Goal: Task Accomplishment & Management: Manage account settings

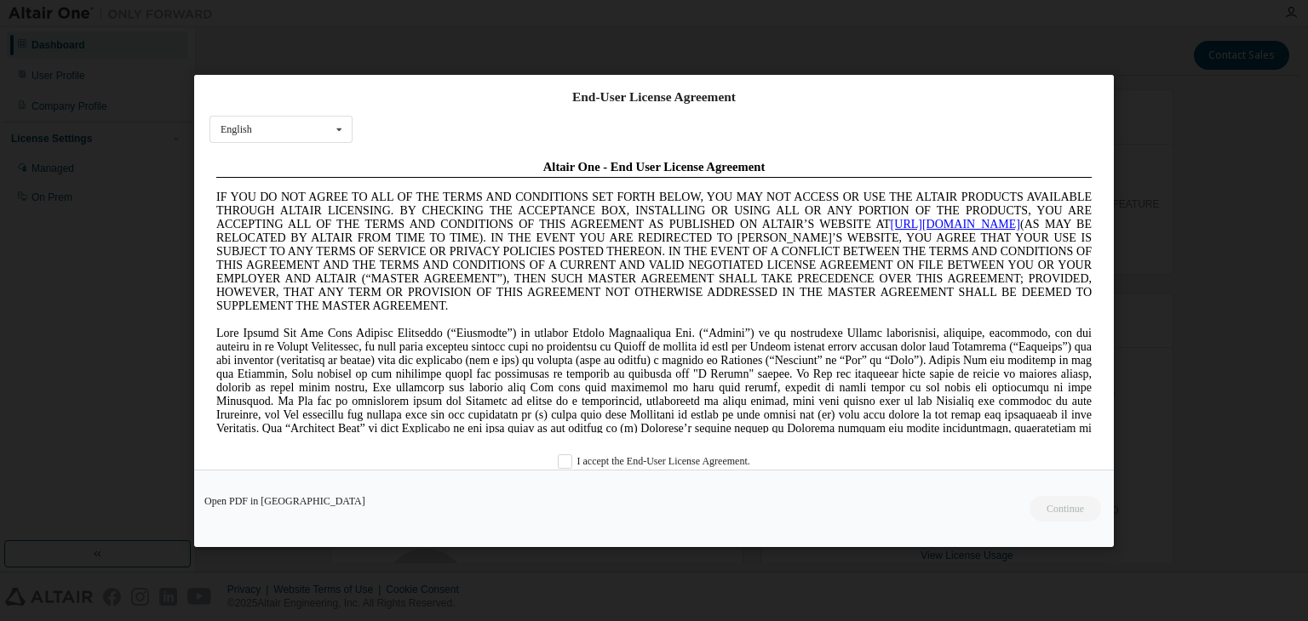
click at [552, 460] on div "I accept the End-User License Agreement." at bounding box center [653, 461] width 889 height 14
click at [565, 457] on label "I accept the End-User License Agreement." at bounding box center [654, 461] width 192 height 14
click at [1041, 501] on button "Continue" at bounding box center [1063, 509] width 73 height 26
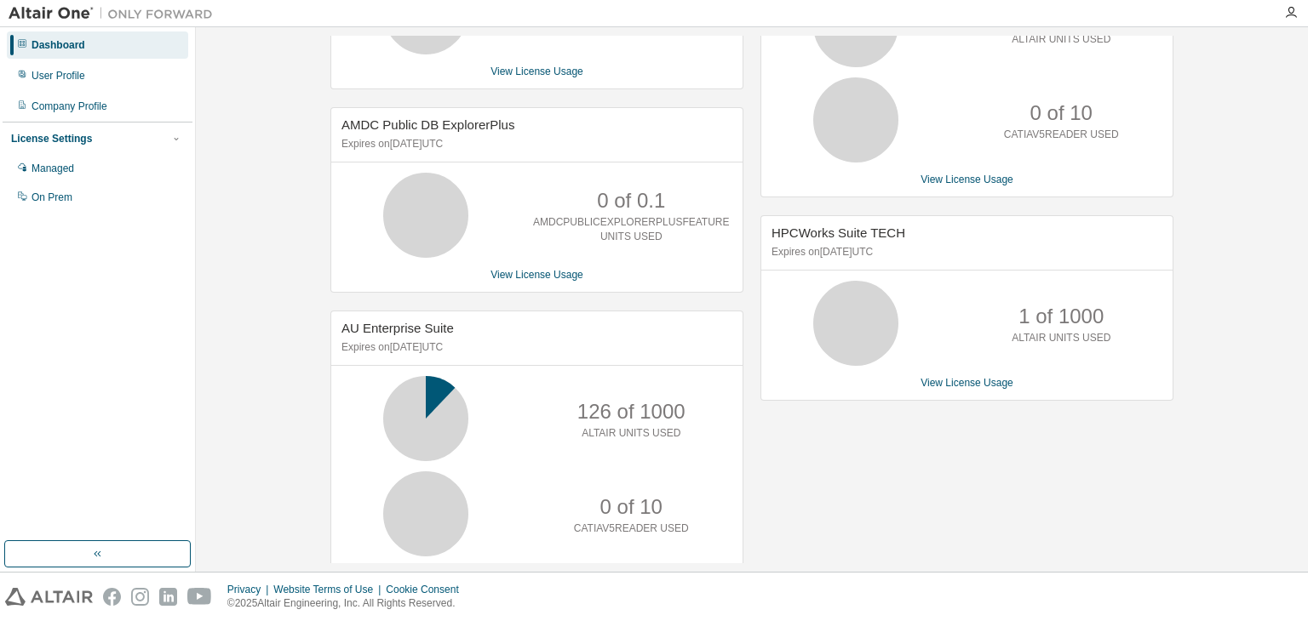
scroll to position [420, 0]
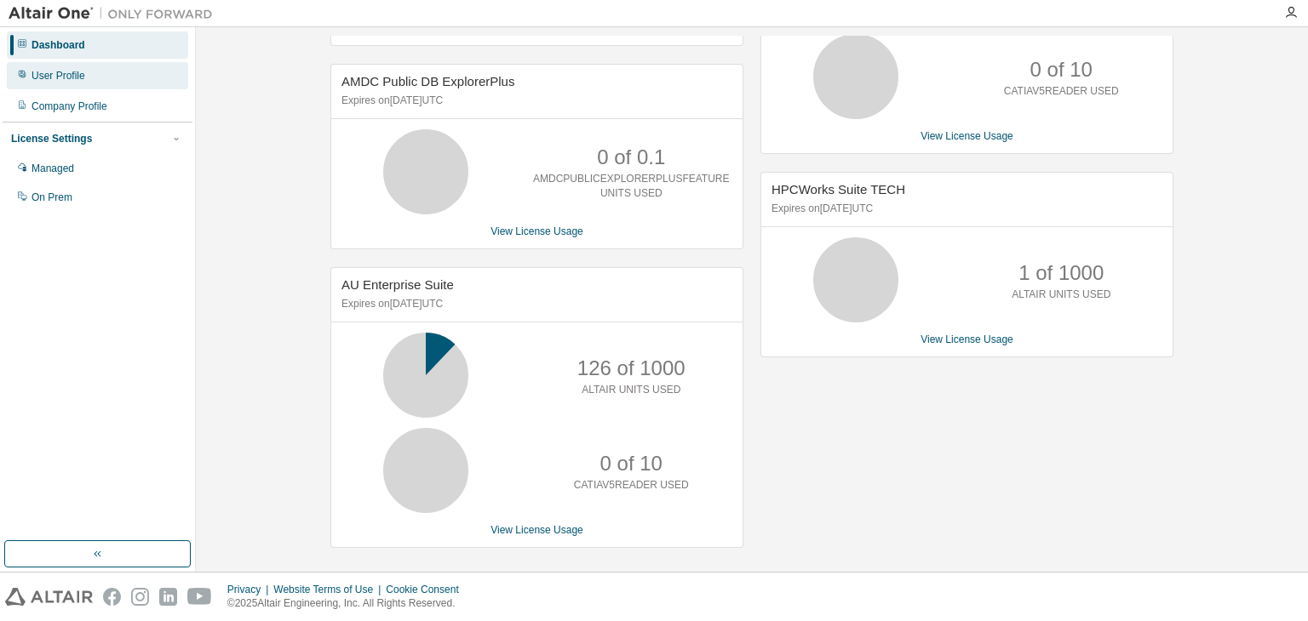
click at [93, 76] on div "User Profile" at bounding box center [97, 75] width 181 height 27
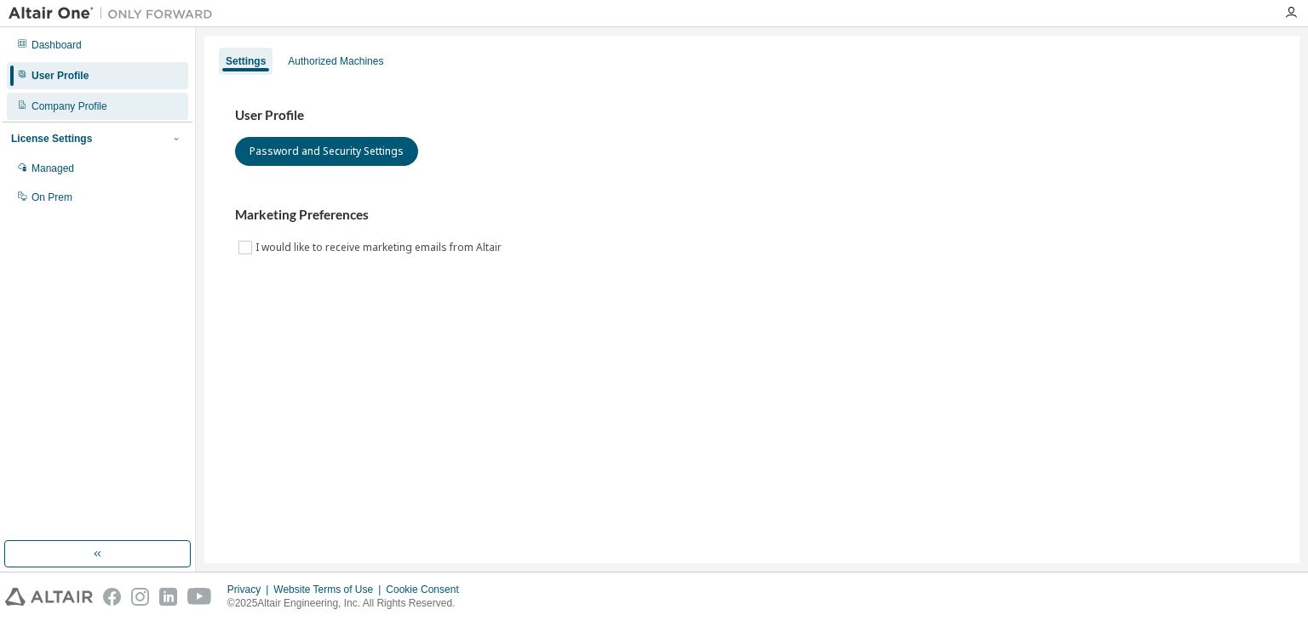
click at [72, 100] on div "Company Profile" at bounding box center [69, 107] width 76 height 14
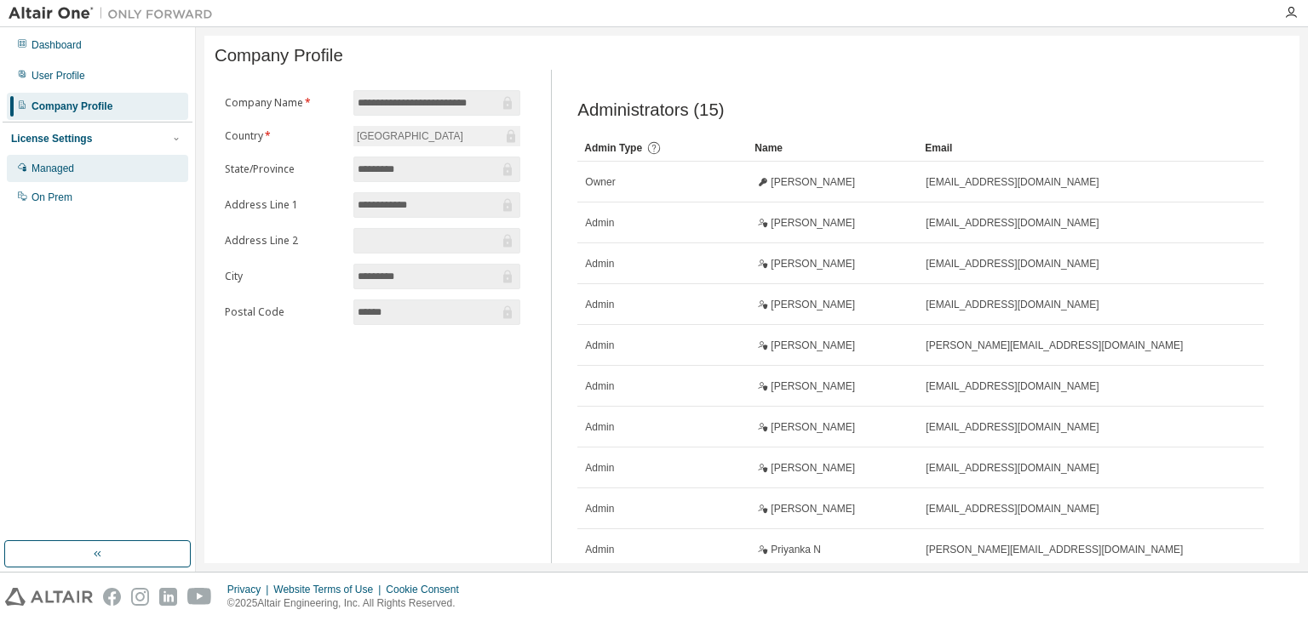
click at [107, 171] on div "Managed" at bounding box center [97, 168] width 181 height 27
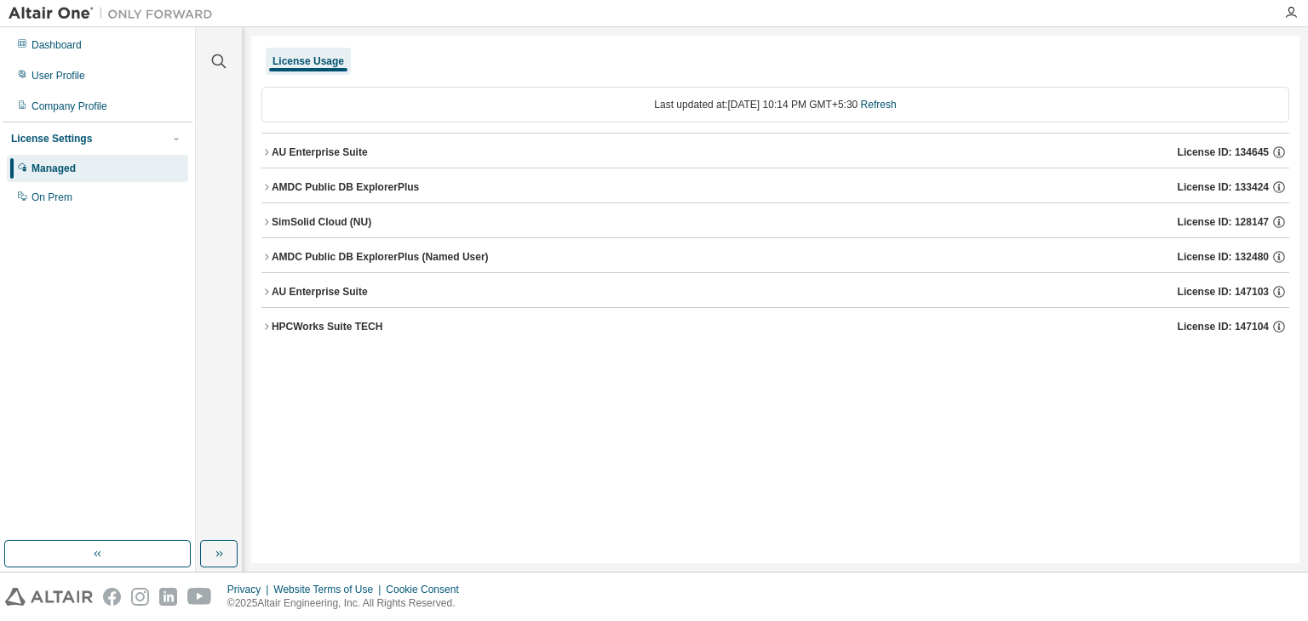
click at [295, 323] on div "HPCWorks Suite TECH" at bounding box center [327, 327] width 111 height 14
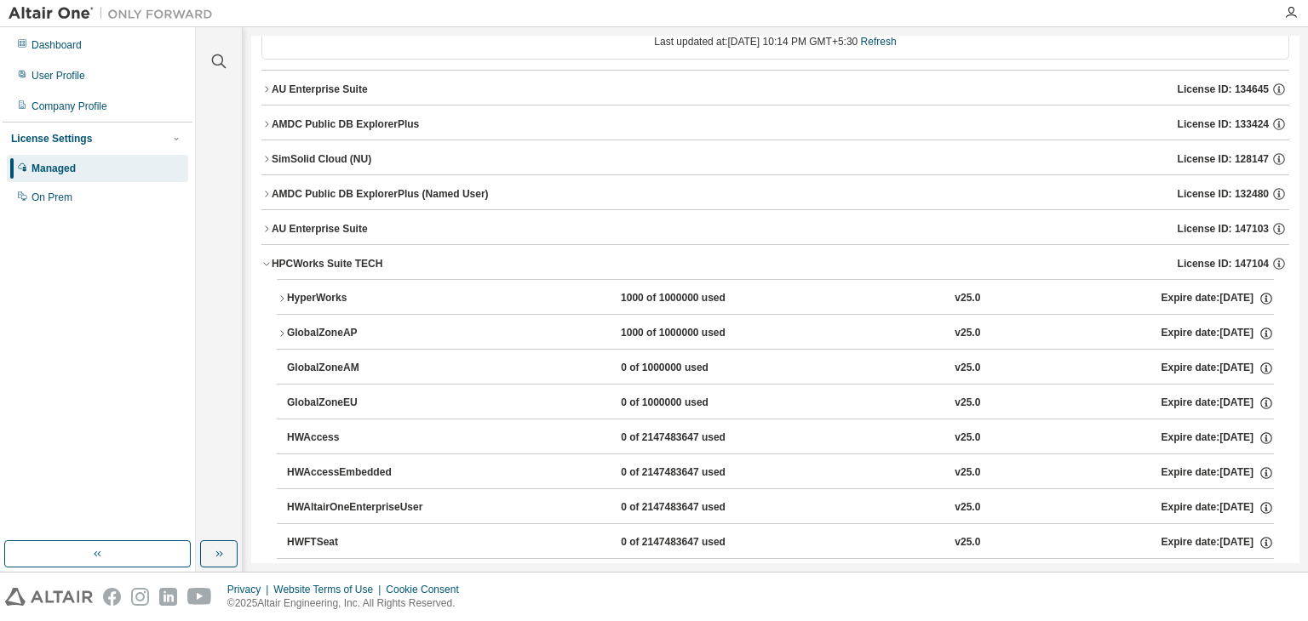
scroll to position [62, 0]
click at [305, 265] on div "HPCWorks Suite TECH" at bounding box center [327, 265] width 111 height 14
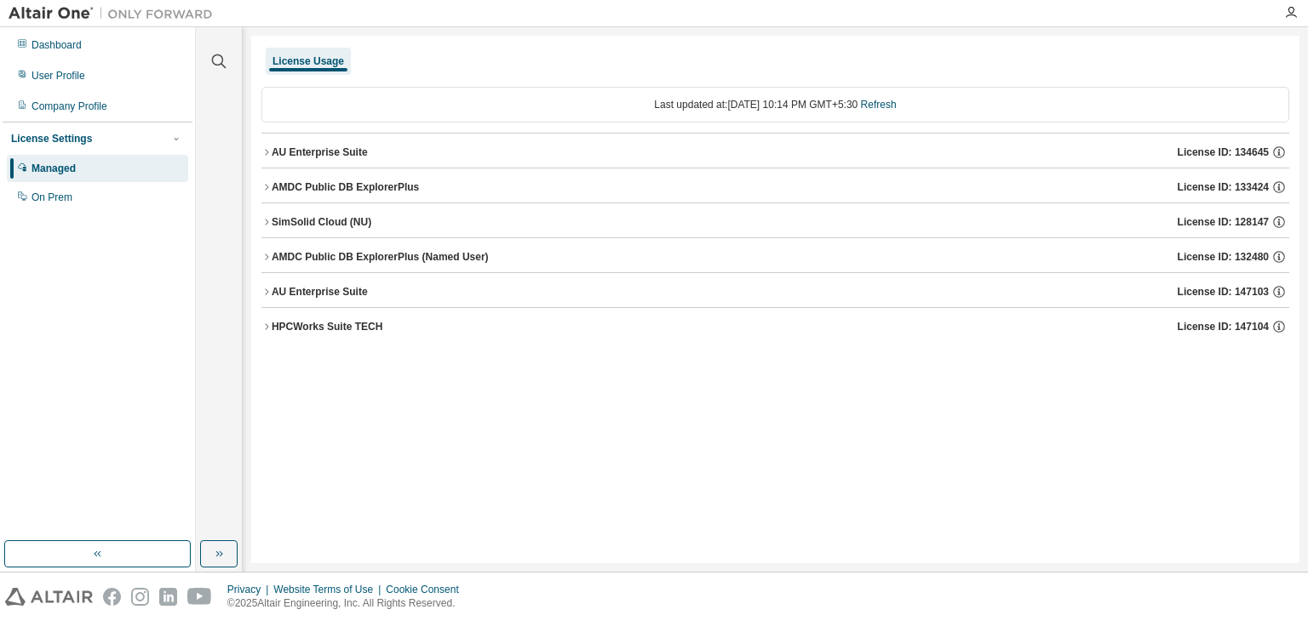
scroll to position [0, 0]
click at [311, 149] on div "AU Enterprise Suite" at bounding box center [320, 153] width 96 height 14
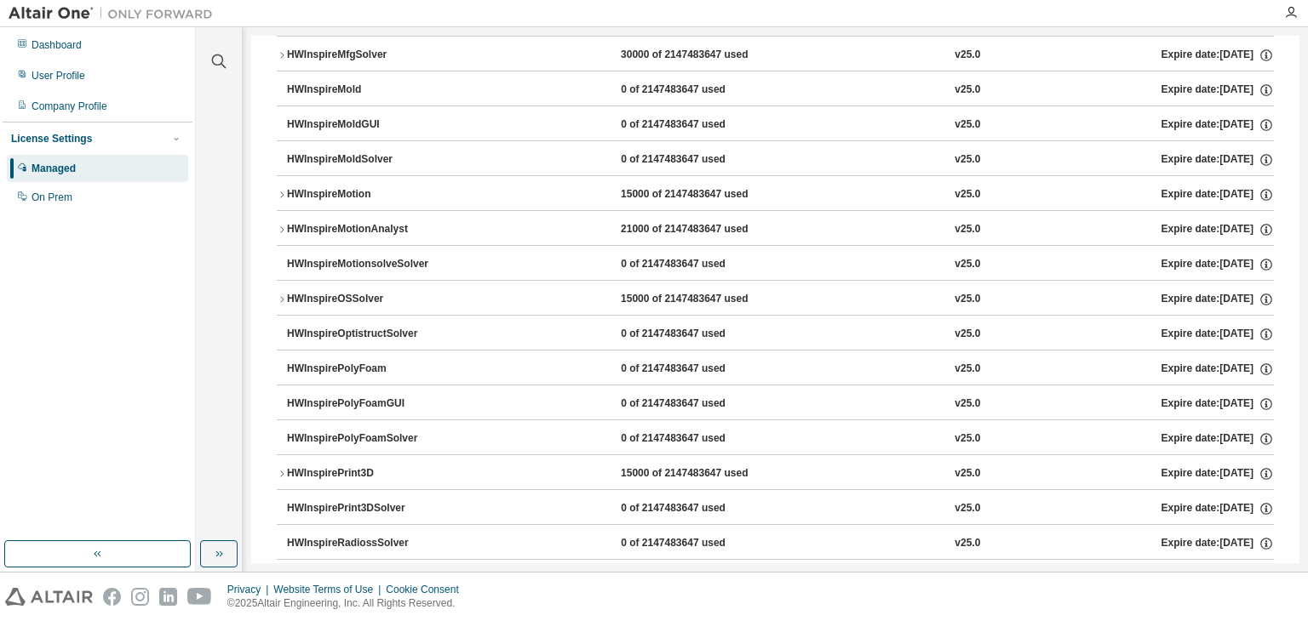
scroll to position [5618, 0]
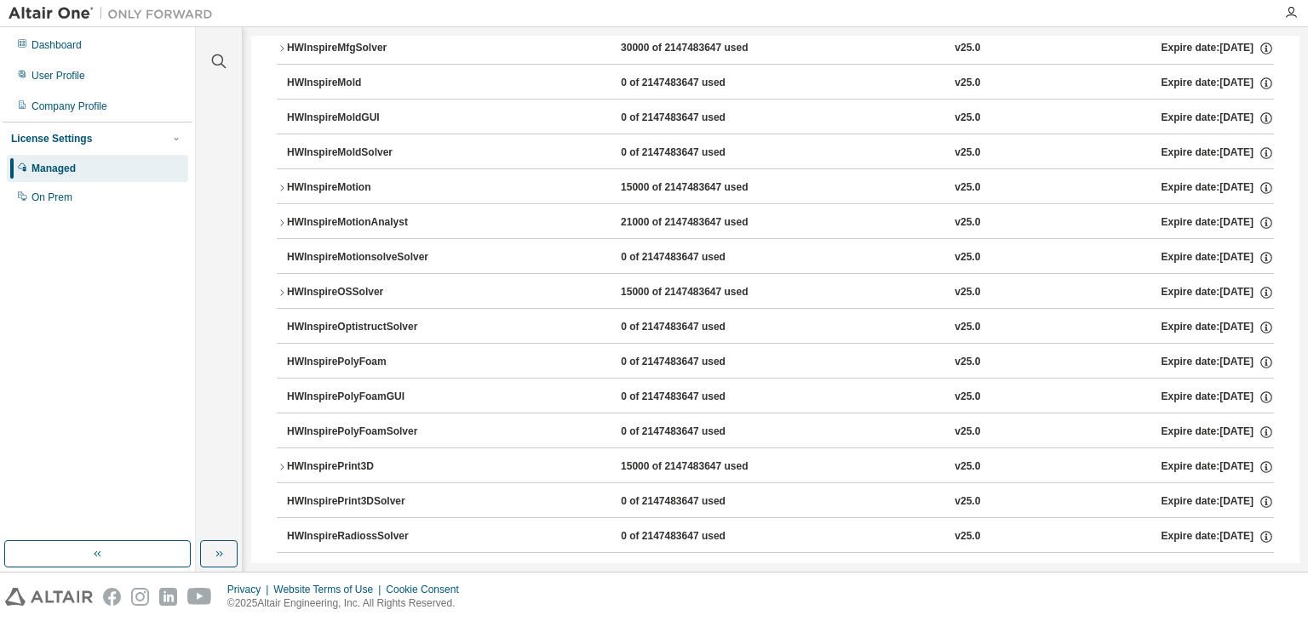
click at [375, 320] on div "HWInspireOptistructSolver" at bounding box center [363, 327] width 153 height 15
click at [1260, 320] on icon "button" at bounding box center [1265, 327] width 15 height 15
click at [1232, 355] on p "Borrow Limits: 336" at bounding box center [1219, 353] width 82 height 14
click at [184, 351] on div "Dashboard User Profile Company Profile License Settings Managed On Prem" at bounding box center [98, 284] width 190 height 509
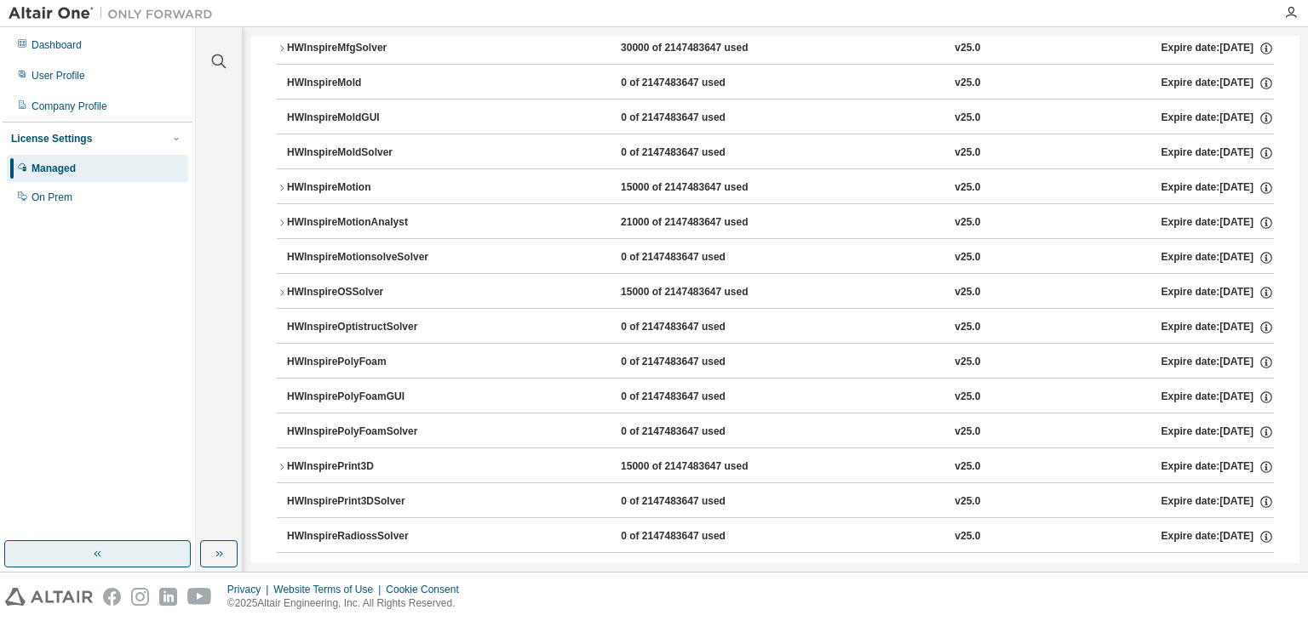
click at [112, 556] on button "button" at bounding box center [97, 554] width 186 height 27
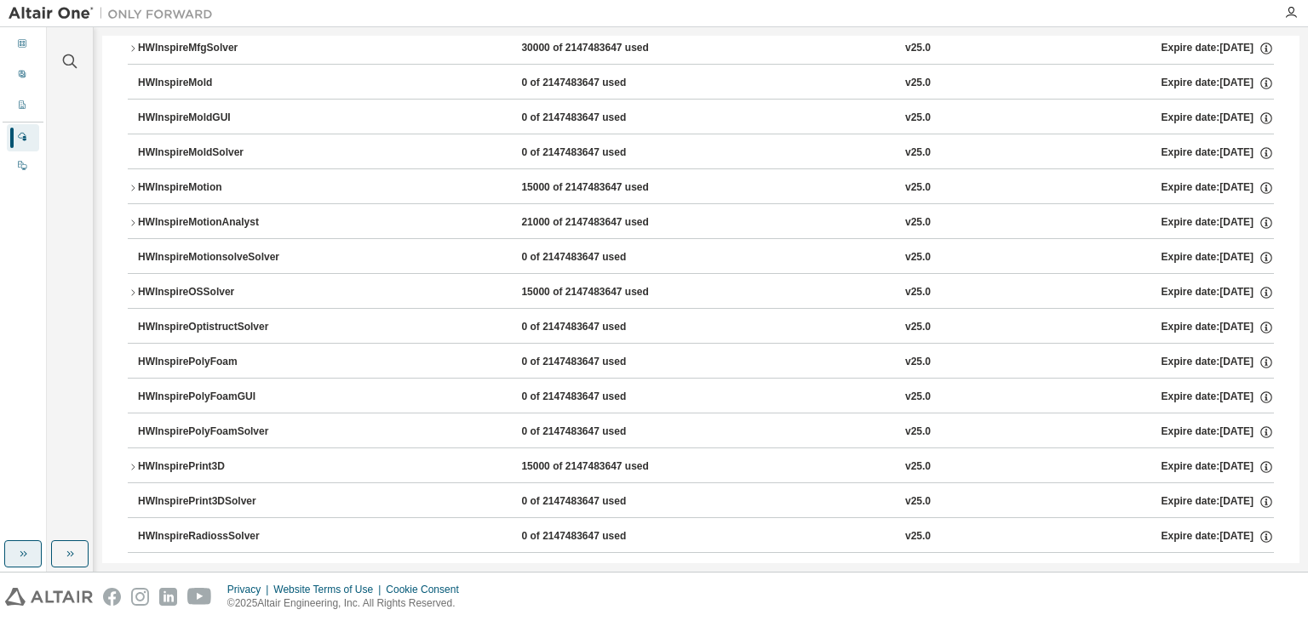
click at [18, 552] on icon "button" at bounding box center [23, 554] width 14 height 14
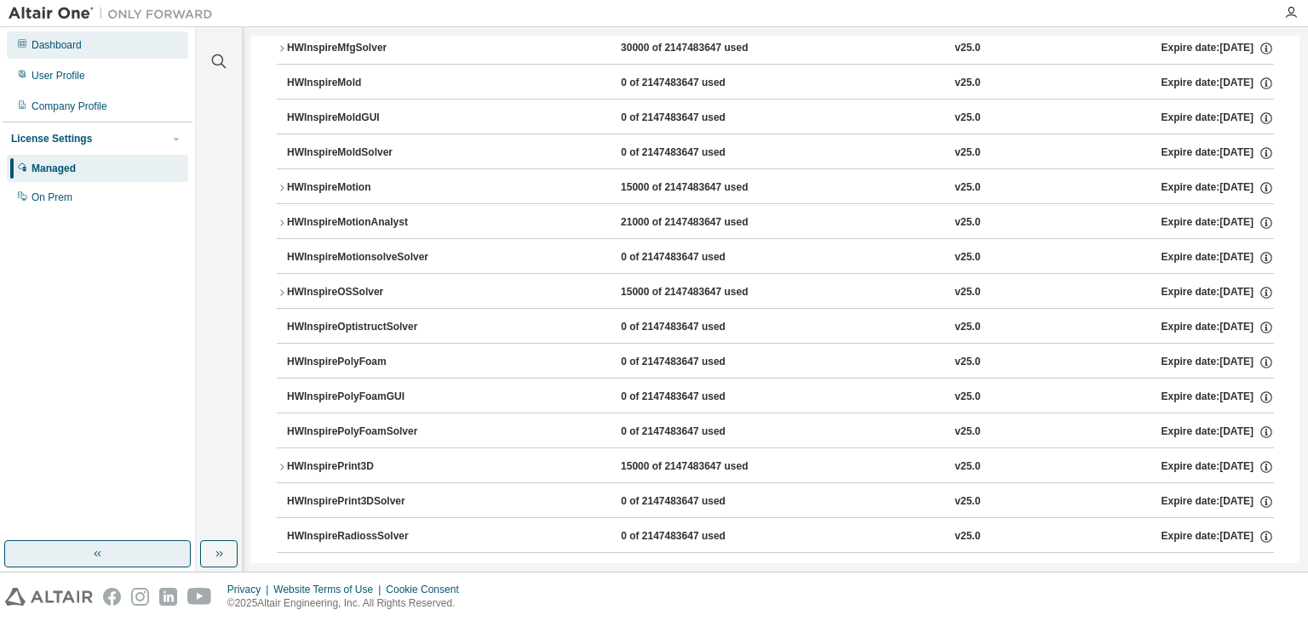
click at [83, 51] on div "Dashboard" at bounding box center [97, 44] width 181 height 27
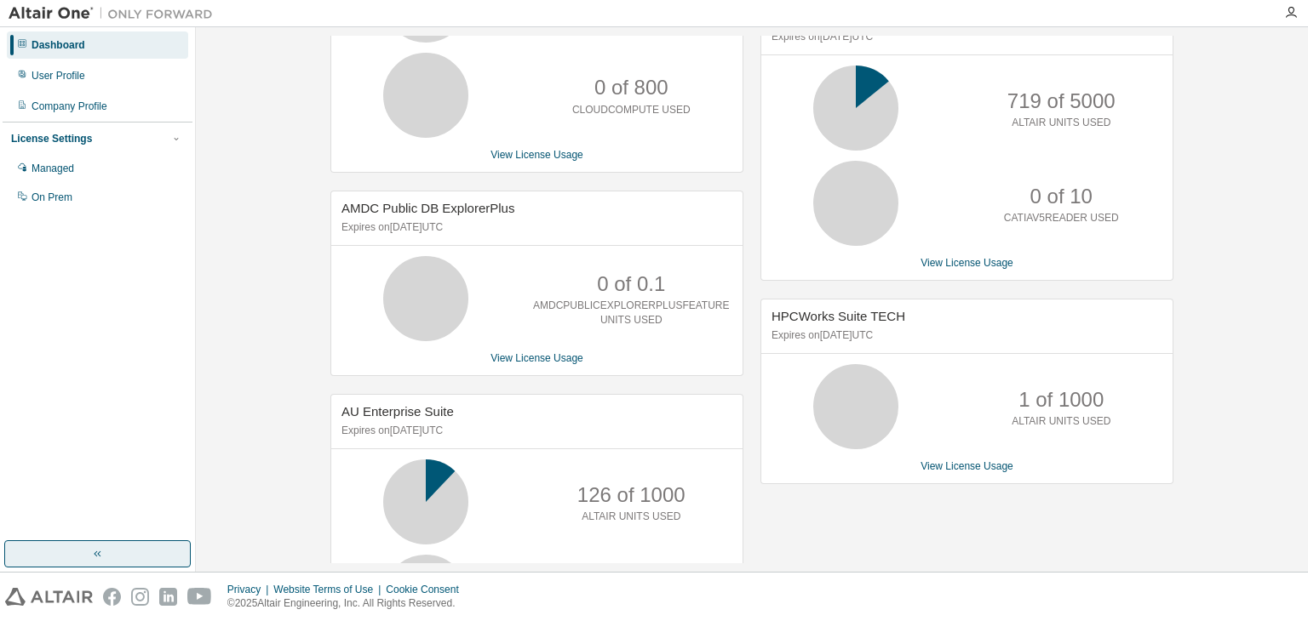
scroll to position [420, 0]
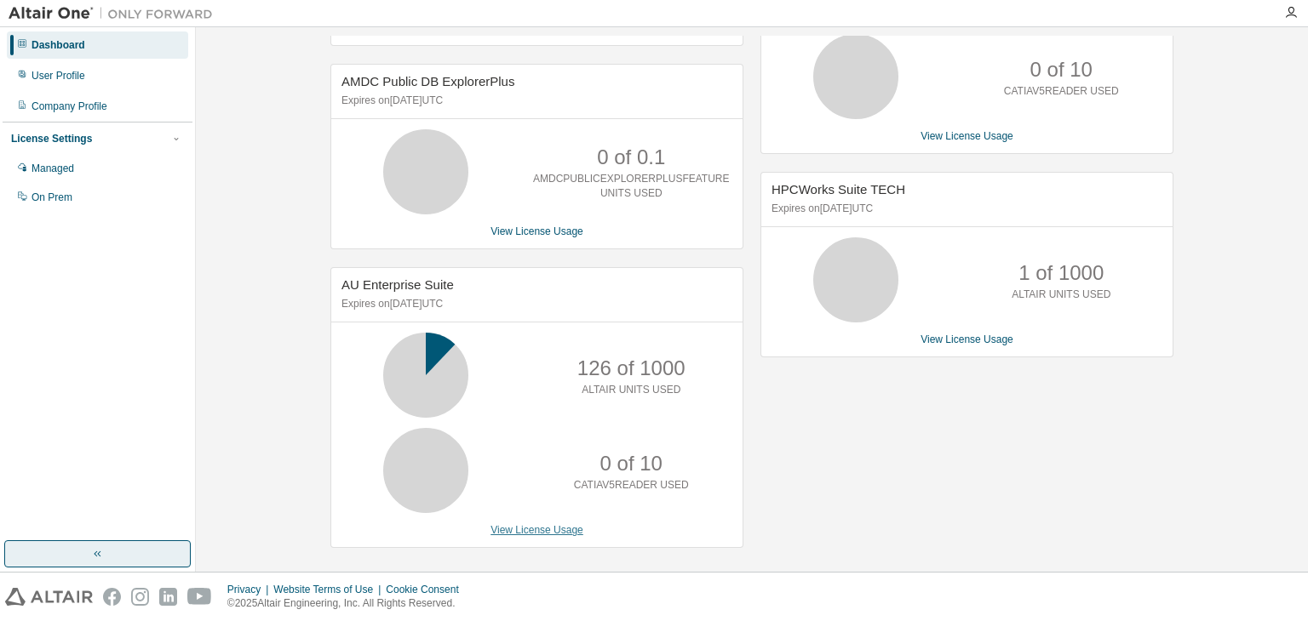
click at [540, 525] on link "View License Usage" at bounding box center [536, 530] width 93 height 12
